Goal: Find specific page/section: Find specific page/section

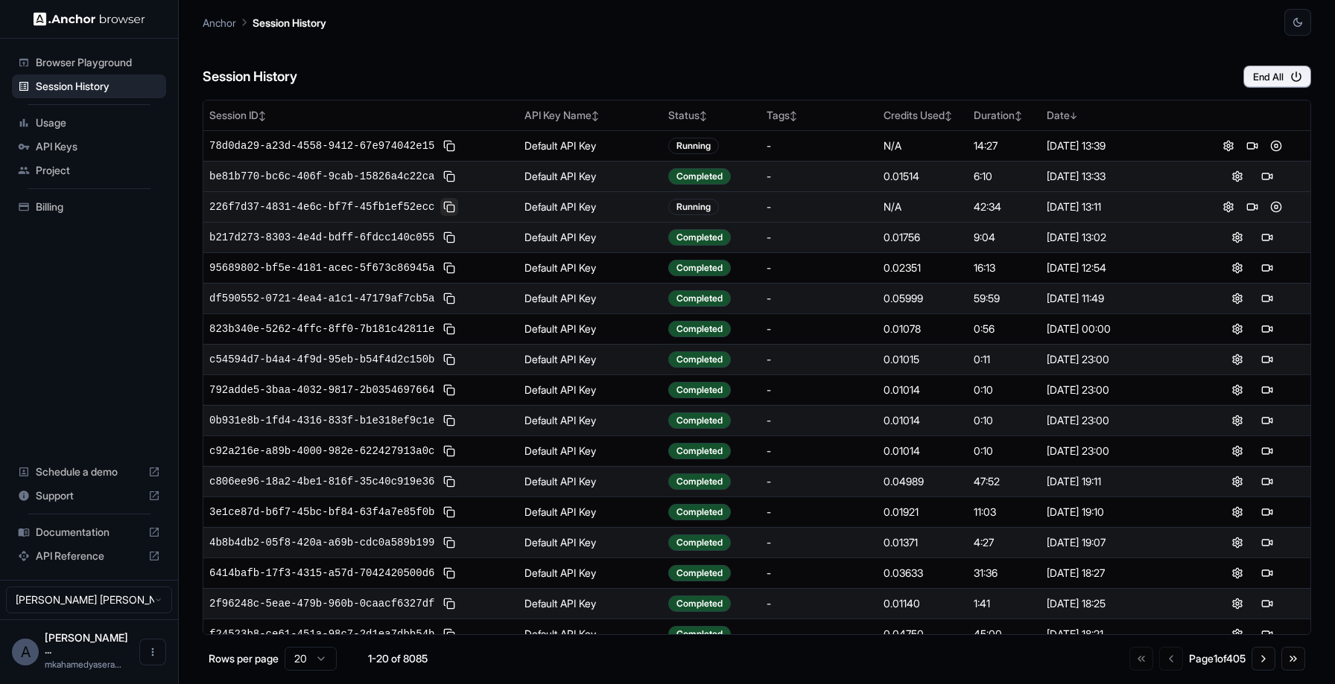
click at [451, 208] on button at bounding box center [449, 207] width 18 height 18
click at [1246, 207] on button at bounding box center [1252, 207] width 18 height 18
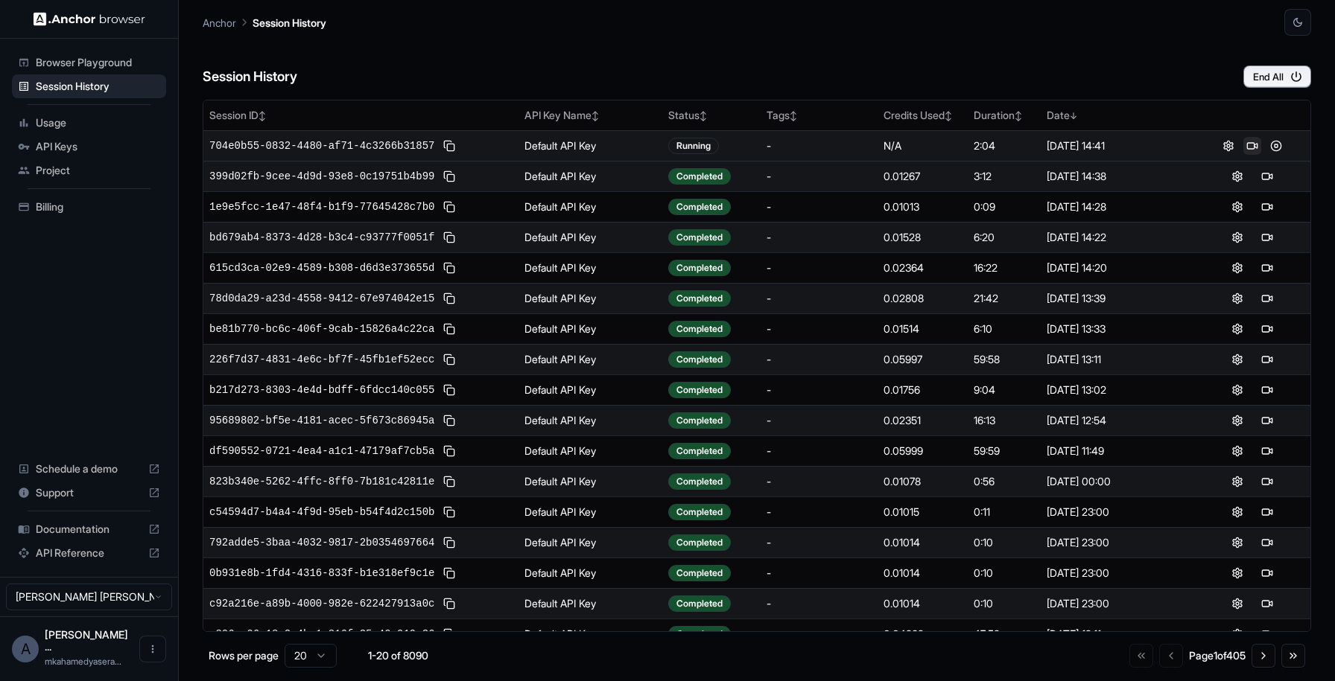
click at [1243, 144] on button at bounding box center [1252, 146] width 18 height 18
click at [451, 148] on button at bounding box center [449, 146] width 18 height 18
click at [455, 147] on button at bounding box center [449, 146] width 18 height 18
click at [451, 146] on button at bounding box center [449, 146] width 18 height 18
